Goal: Task Accomplishment & Management: Manage account settings

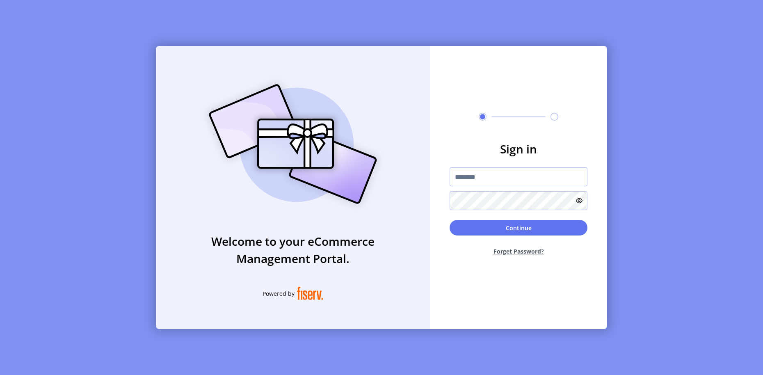
click at [525, 177] on input "text" at bounding box center [518, 176] width 138 height 19
type input "**********"
click at [559, 221] on button "Continue" at bounding box center [518, 228] width 138 height 16
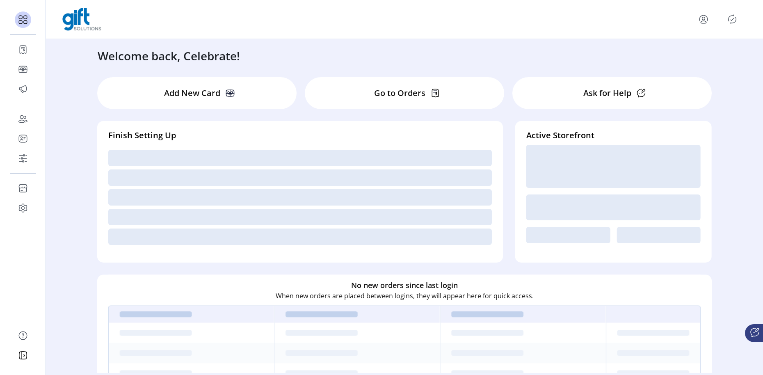
click at [716, 78] on div "Add New Card Go to Orders Ask for Help Finish Setting Up Active Storefront No n…" at bounding box center [404, 334] width 630 height 530
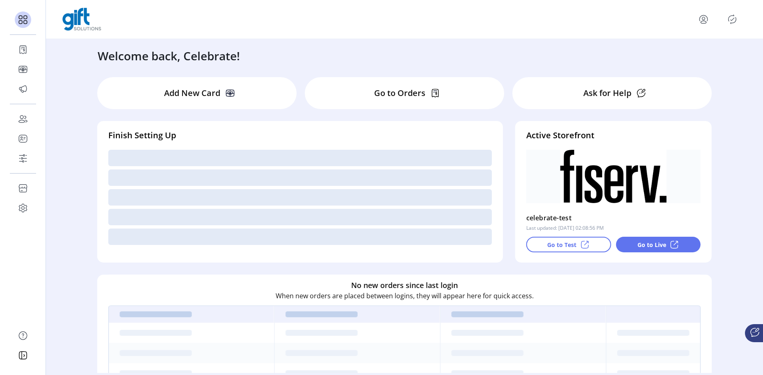
click at [727, 69] on div "Welcome back, Celebrate! Add New Card Go to Orders Ask for Help Finish Setting …" at bounding box center [404, 206] width 717 height 334
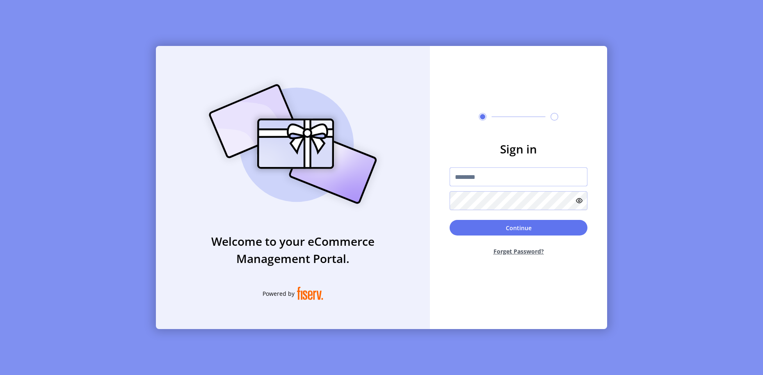
click at [535, 182] on input "text" at bounding box center [518, 176] width 138 height 19
type input "**********"
click at [503, 226] on button "Continue" at bounding box center [518, 228] width 138 height 16
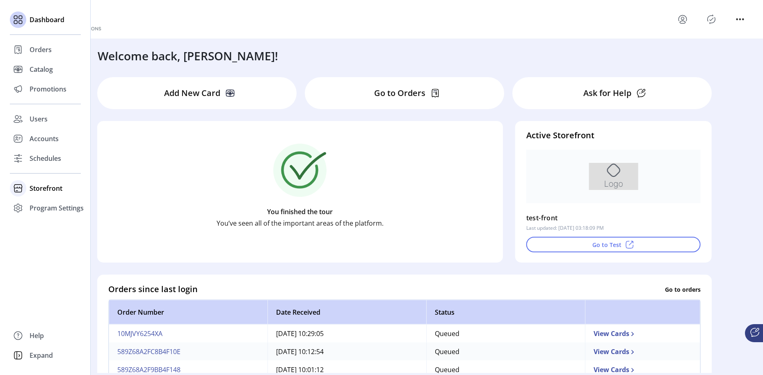
click at [47, 188] on span "Storefront" at bounding box center [46, 188] width 33 height 10
click at [47, 162] on span "Schedules" at bounding box center [46, 158] width 32 height 10
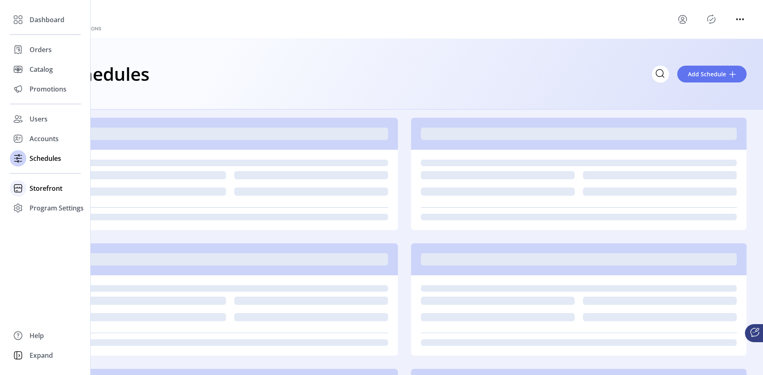
click at [47, 187] on span "Storefront" at bounding box center [46, 188] width 33 height 10
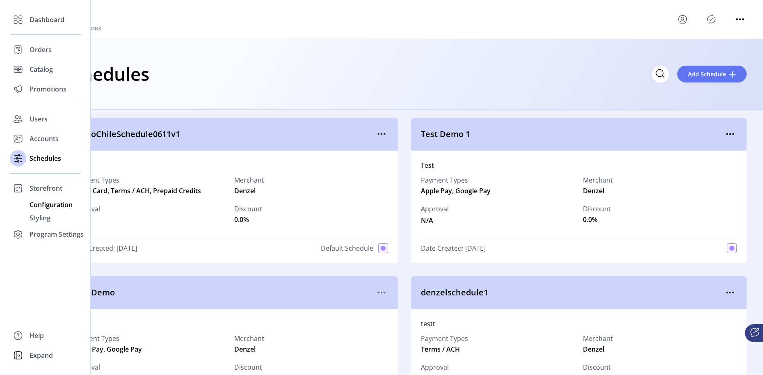
click at [51, 205] on span "Configuration" at bounding box center [51, 205] width 43 height 10
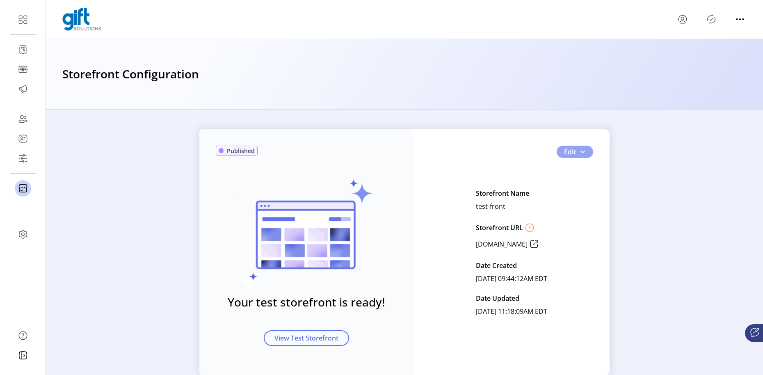
click at [580, 152] on span "button" at bounding box center [582, 151] width 7 height 7
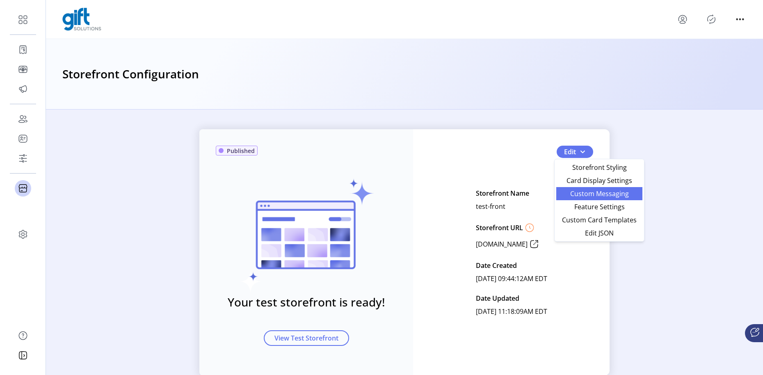
click at [592, 194] on span "Custom Messaging" at bounding box center [599, 193] width 76 height 7
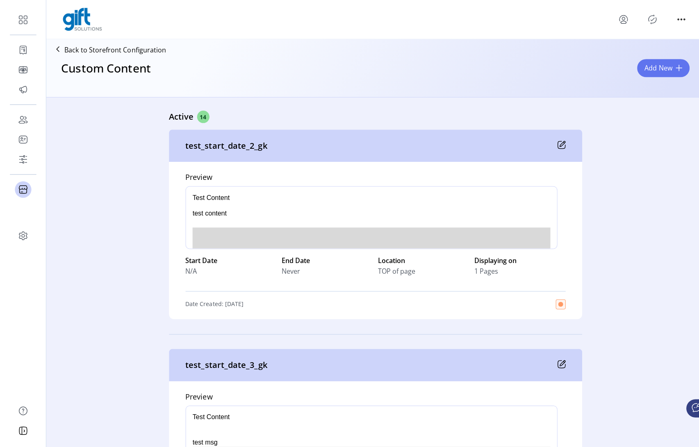
click at [651, 71] on span "Add New" at bounding box center [653, 68] width 27 height 10
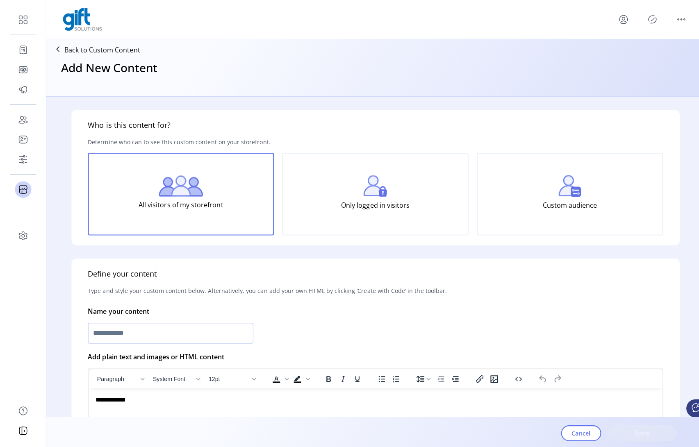
scroll to position [127, 0]
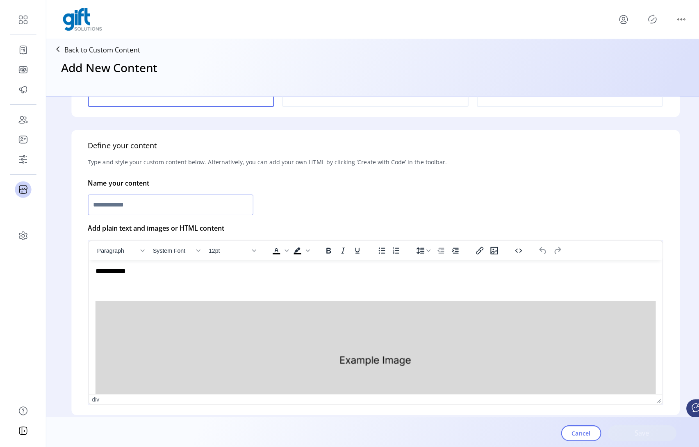
click at [192, 206] on input "text" at bounding box center [169, 203] width 164 height 20
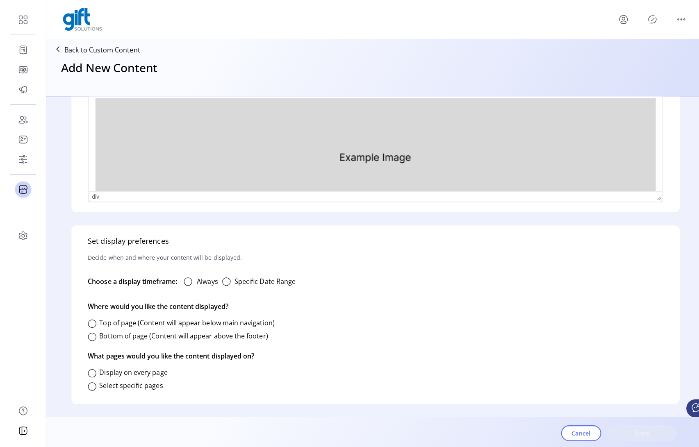
type input "**********"
click at [202, 281] on label "Always" at bounding box center [206, 280] width 21 height 10
click at [107, 370] on label "Display on every page" at bounding box center [133, 369] width 68 height 9
click at [93, 321] on div at bounding box center [91, 321] width 8 height 8
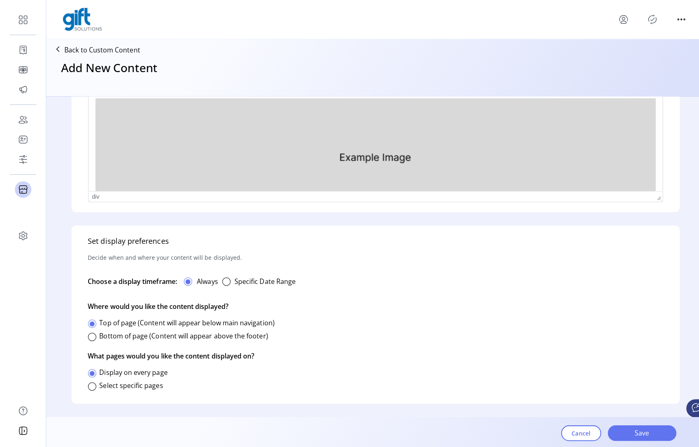
click at [648, 374] on span "Save" at bounding box center [637, 430] width 47 height 10
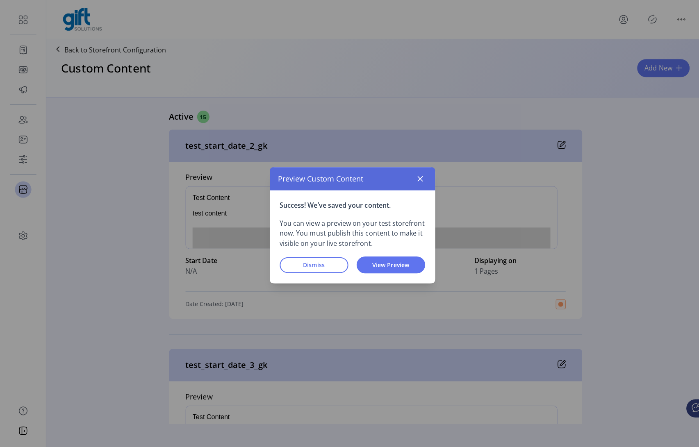
click at [414, 176] on icon "button" at bounding box center [417, 177] width 7 height 7
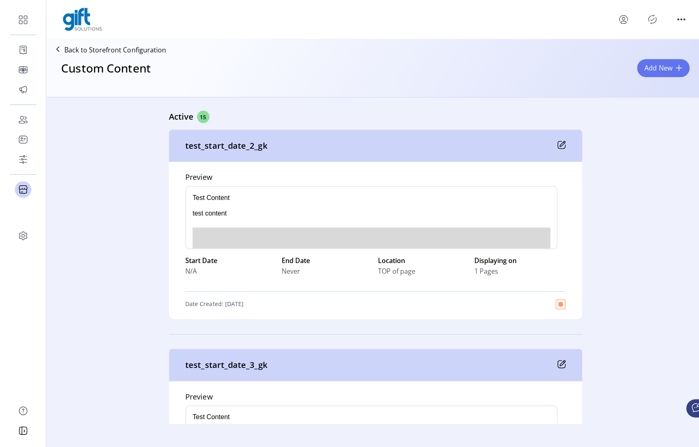
click at [655, 71] on span "Add New" at bounding box center [653, 68] width 27 height 10
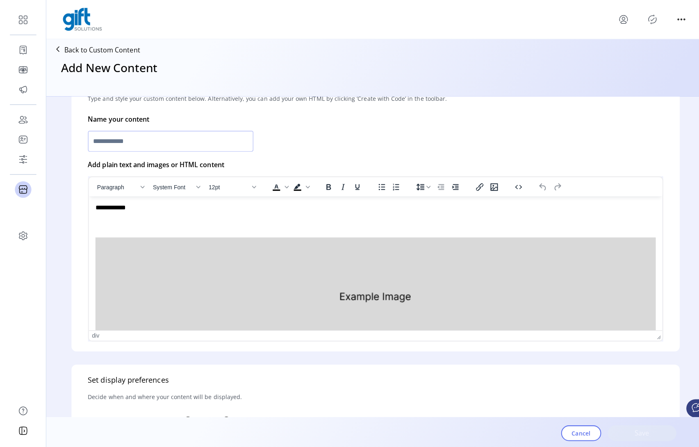
click at [167, 142] on input "text" at bounding box center [169, 140] width 164 height 20
type input "**********"
click at [304, 146] on div "**********" at bounding box center [372, 140] width 571 height 24
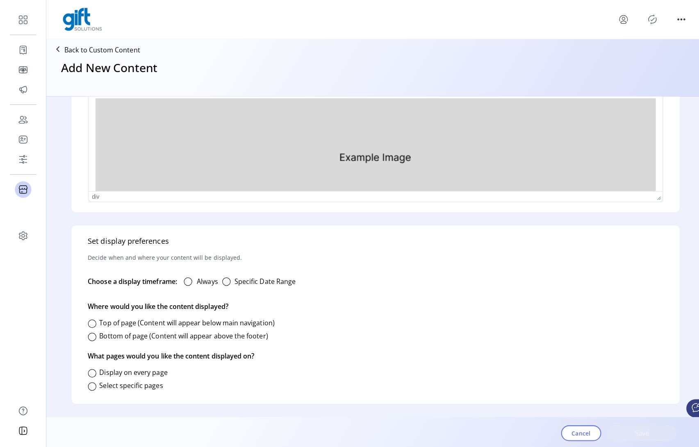
click at [201, 279] on label "Always" at bounding box center [206, 280] width 21 height 10
click at [115, 323] on label "Top of page (Content will appear below main navigation)" at bounding box center [186, 320] width 174 height 9
click at [115, 374] on label "Select specific pages" at bounding box center [130, 382] width 63 height 9
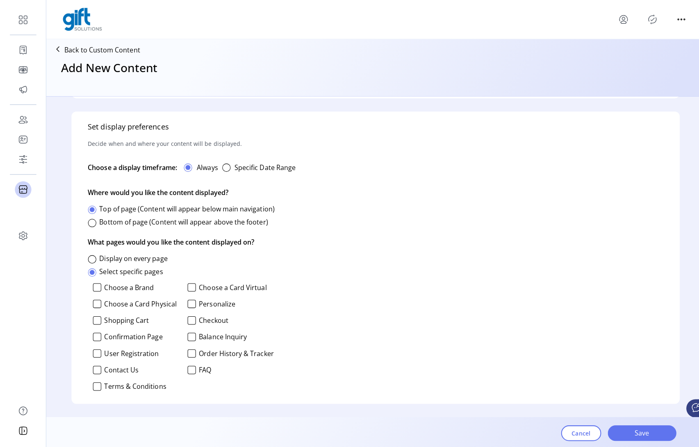
click at [114, 286] on label "Choose a Brand" at bounding box center [128, 285] width 49 height 7
click at [116, 320] on label "Shopping Cart" at bounding box center [126, 318] width 44 height 7
click at [115, 352] on label "User Registration" at bounding box center [131, 351] width 54 height 7
click at [116, 374] on label "Terms & Conditions" at bounding box center [134, 383] width 61 height 7
click at [209, 335] on label "Balance Inquiry" at bounding box center [222, 334] width 48 height 7
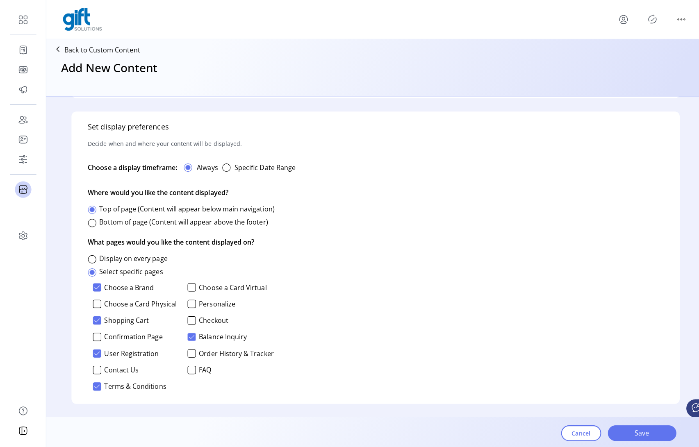
click at [648, 374] on span "Save" at bounding box center [637, 430] width 47 height 10
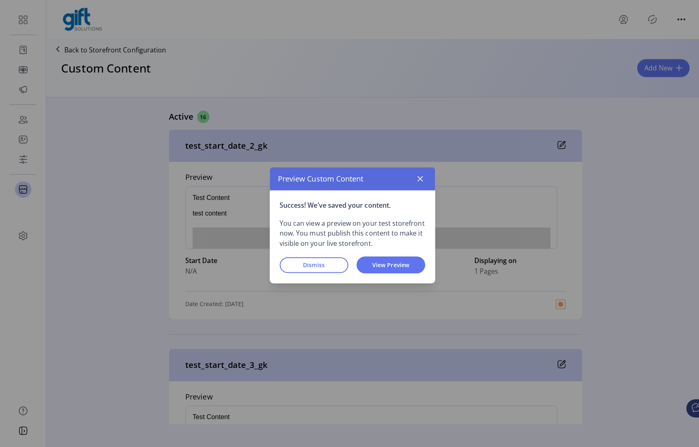
click at [328, 257] on button "Dismiss" at bounding box center [312, 263] width 68 height 16
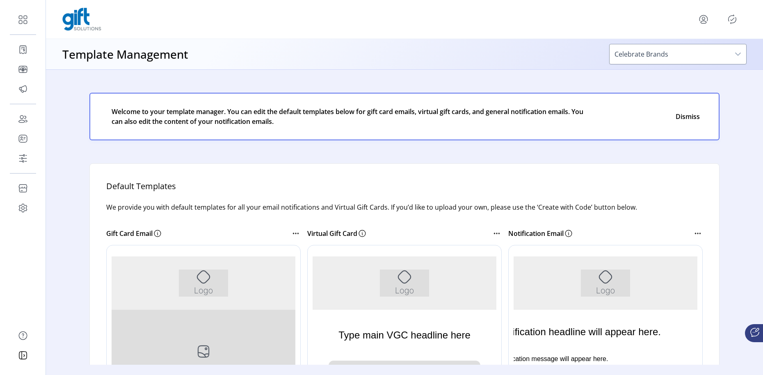
click at [753, 21] on div at bounding box center [404, 19] width 717 height 39
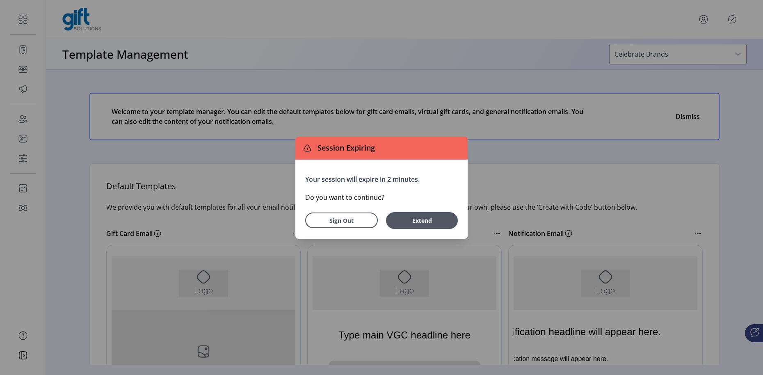
click at [394, 164] on div "Your session will expire in 2 minutes. Do you want to continue? Sign Out Extend" at bounding box center [381, 198] width 172 height 79
click at [429, 225] on button "Extend" at bounding box center [422, 220] width 72 height 17
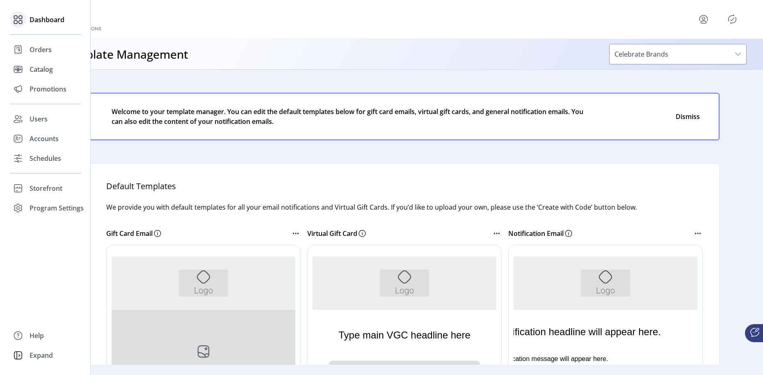
click at [27, 23] on div "Dashboard" at bounding box center [45, 20] width 71 height 20
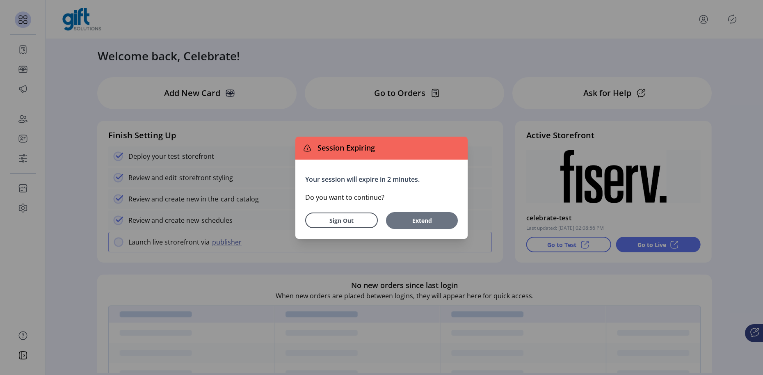
click at [421, 221] on span "Extend" at bounding box center [422, 220] width 64 height 9
